Goal: Navigation & Orientation: Find specific page/section

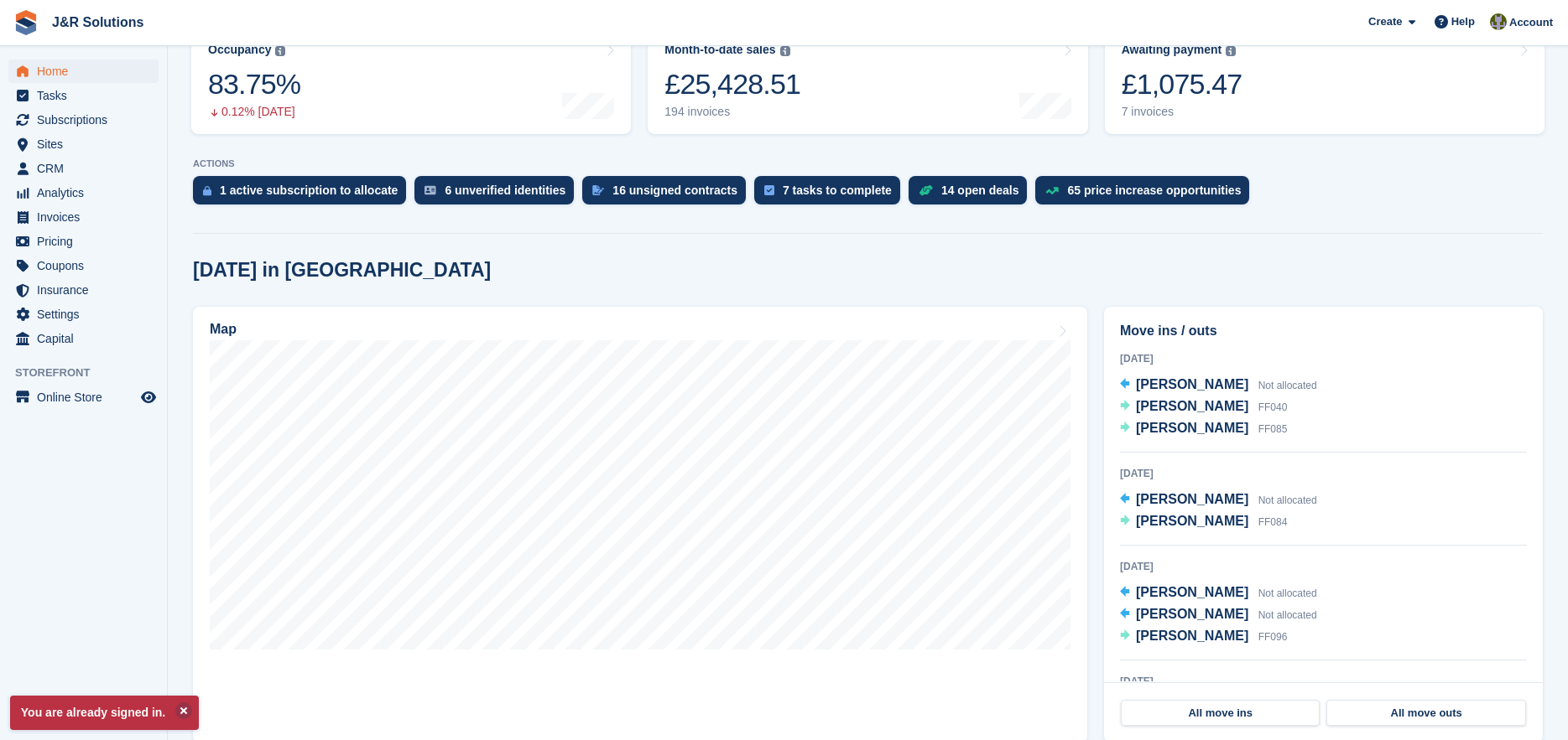
scroll to position [336, 0]
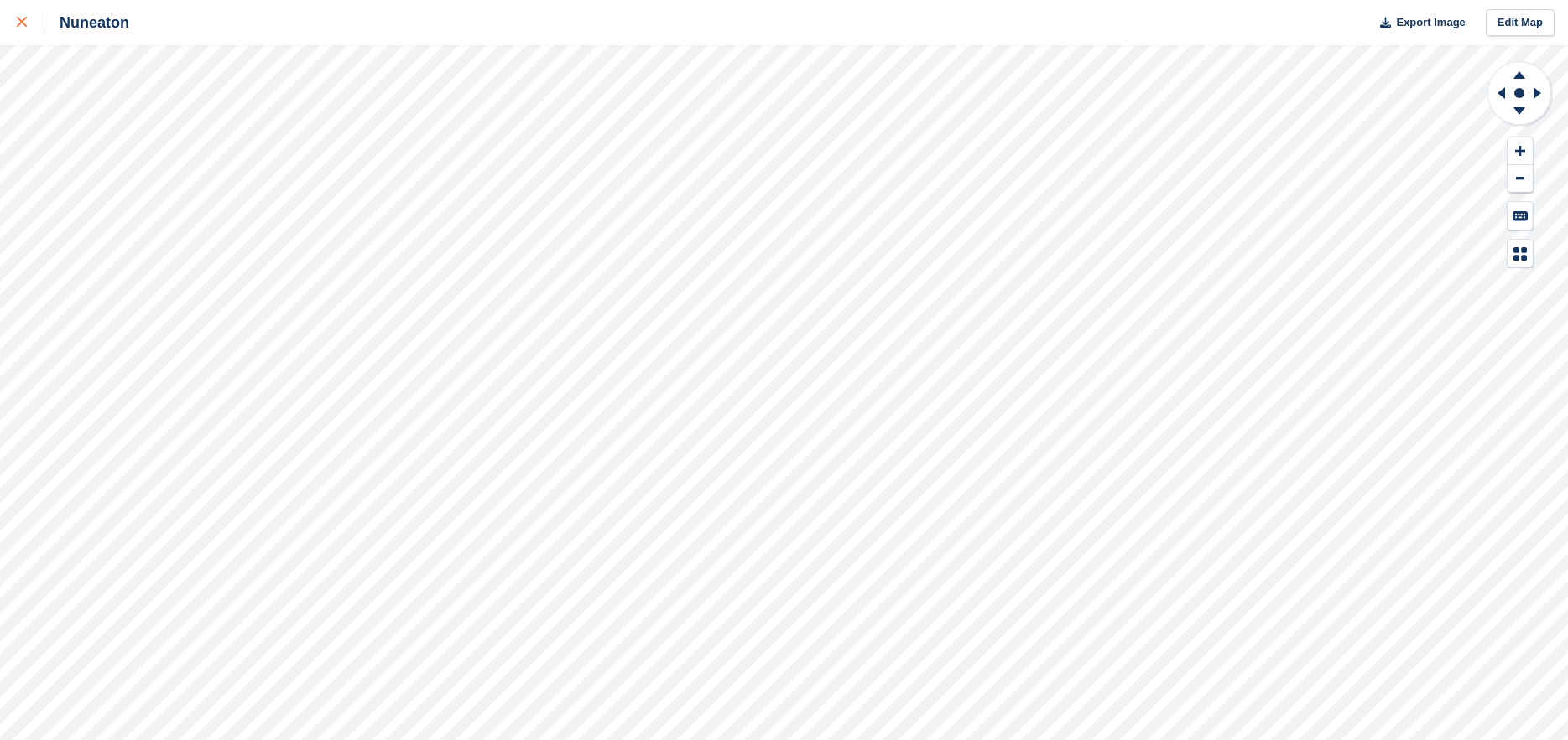
click at [22, 26] on icon at bounding box center [21, 21] width 10 height 10
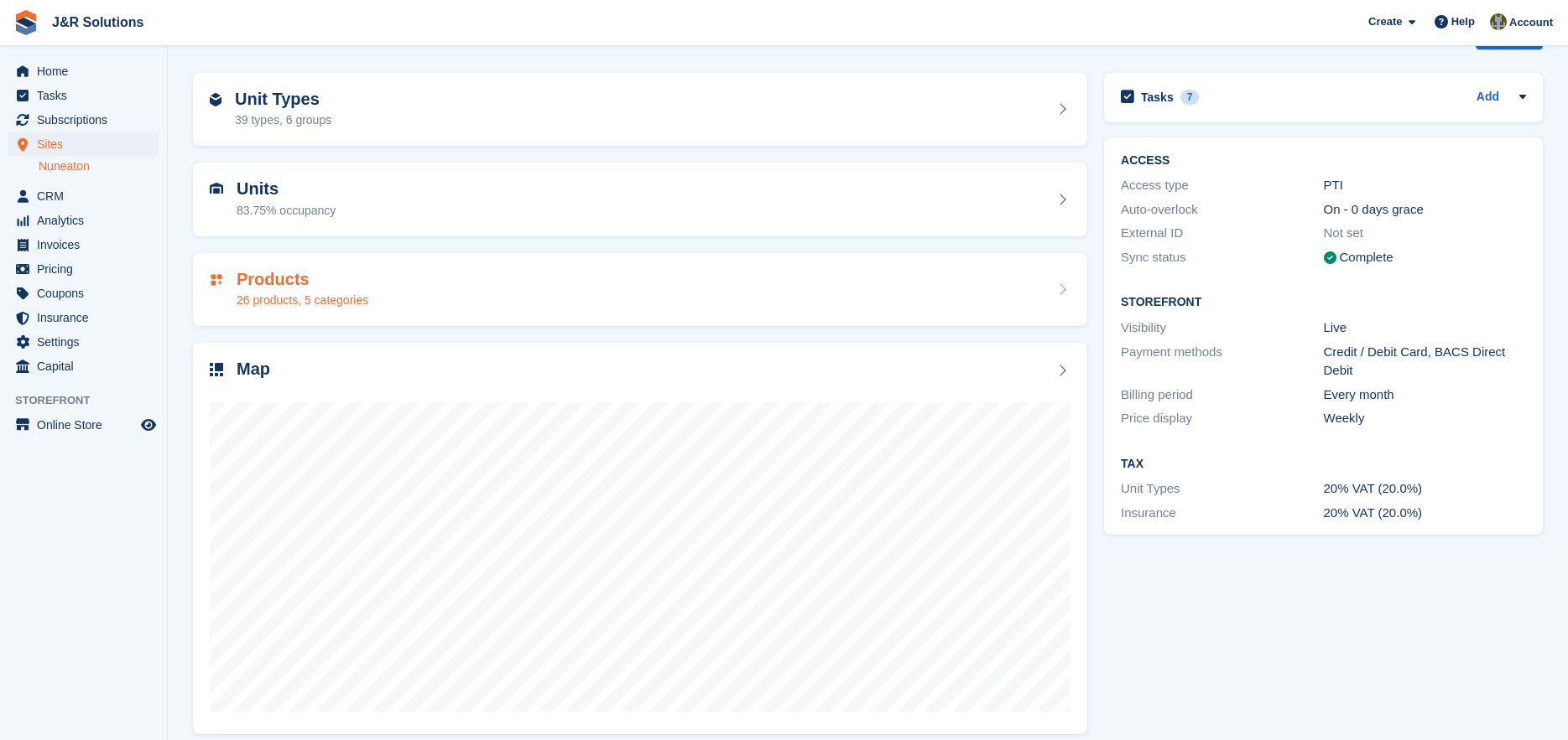
scroll to position [66, 0]
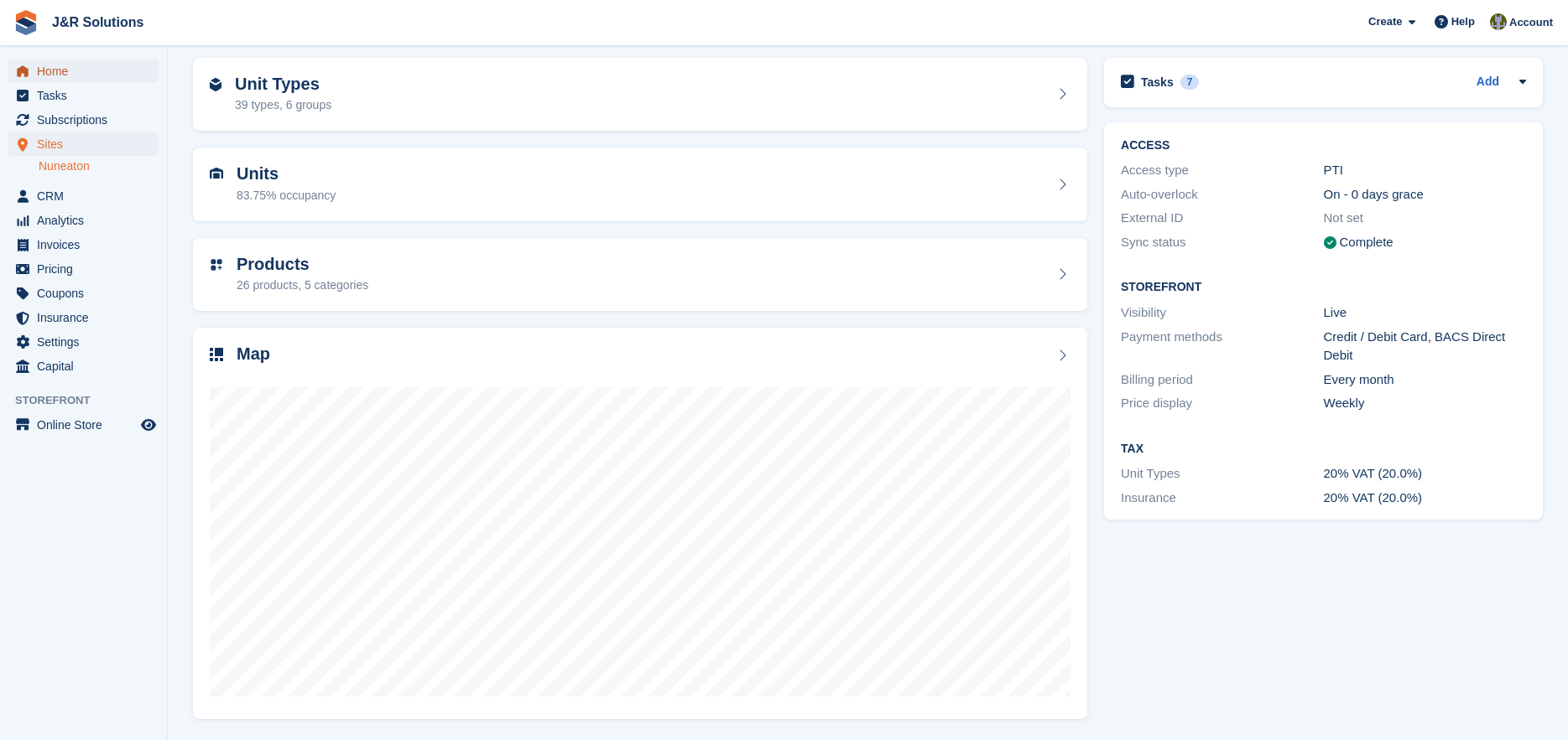
click at [57, 68] on span "Home" at bounding box center [87, 71] width 100 height 24
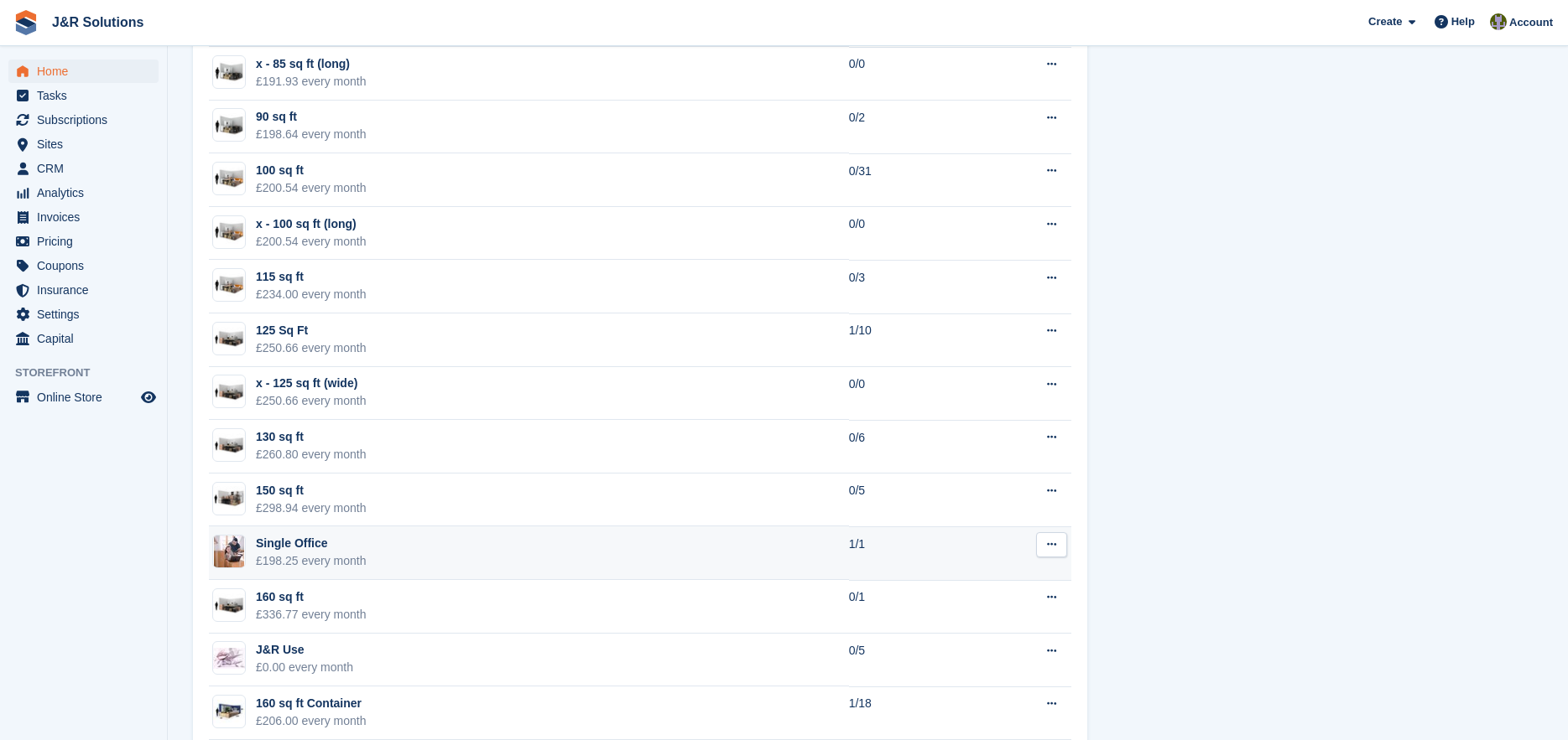
scroll to position [2180, 0]
